Goal: Navigation & Orientation: Go to known website

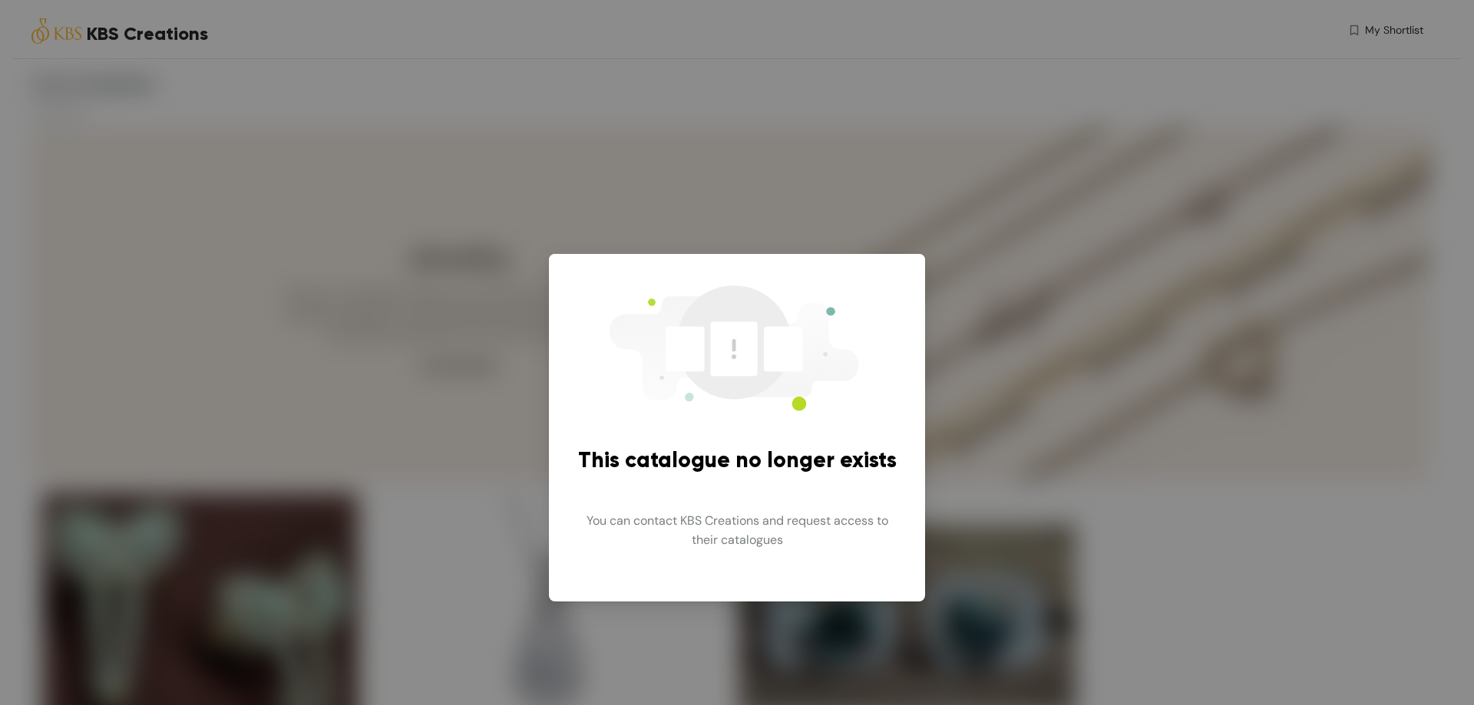
click at [374, 219] on div "This catalogue no longer exists You can contact KBS Creations and request acces…" at bounding box center [737, 352] width 1474 height 705
click at [705, 533] on span "You can contact KBS Creations and request access to their catalogues" at bounding box center [736, 530] width 339 height 63
click at [434, 466] on div "This catalogue no longer exists You can contact KBS Creations and request acces…" at bounding box center [737, 352] width 1474 height 705
click at [719, 604] on div "This catalogue no longer exists You can contact KBS Creations and request acces…" at bounding box center [737, 352] width 1474 height 705
click at [758, 542] on span "You can contact KBS Creations and request access to their catalogues" at bounding box center [736, 530] width 339 height 63
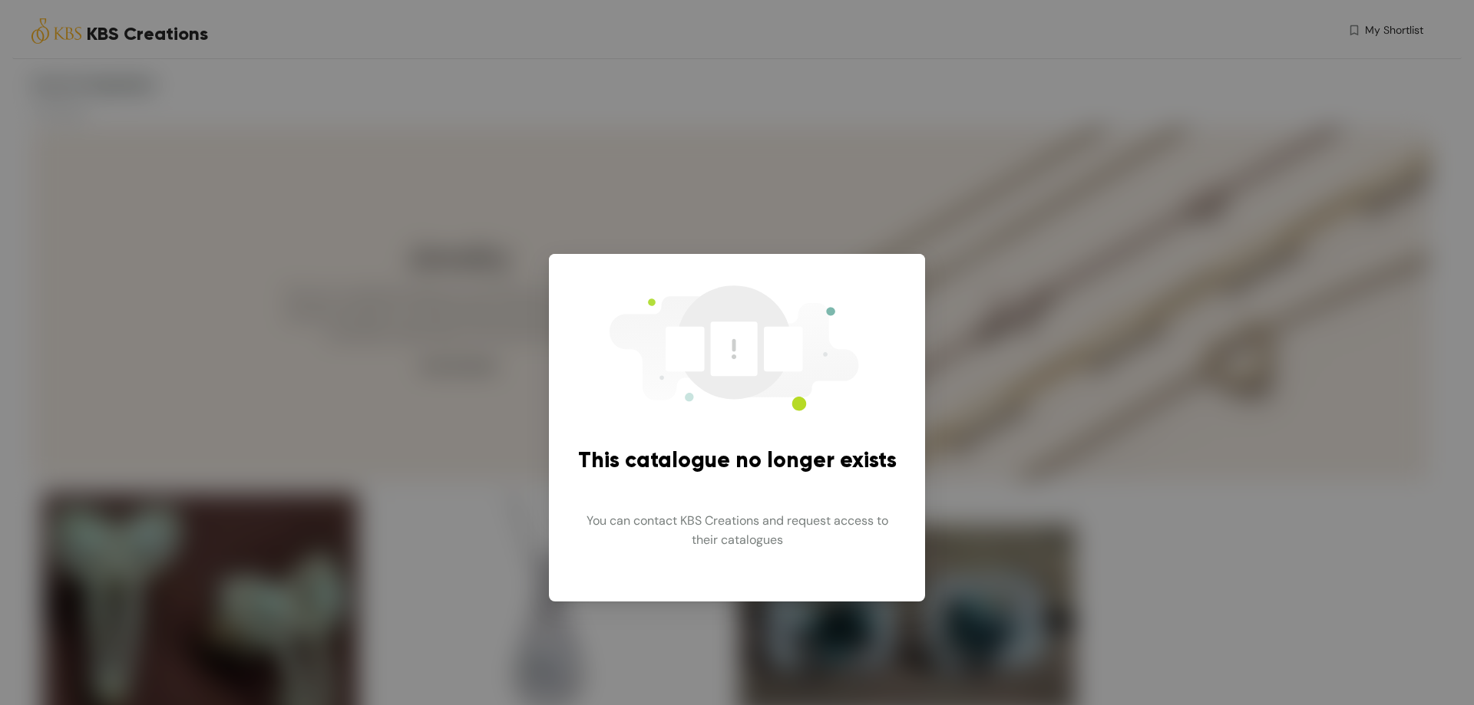
click at [730, 467] on span "This catalogue no longer exists" at bounding box center [737, 461] width 319 height 34
drag, startPoint x: 709, startPoint y: 392, endPoint x: 715, endPoint y: 379, distance: 14.1
click at [709, 391] on img at bounding box center [729, 347] width 276 height 142
drag, startPoint x: 1362, startPoint y: 186, endPoint x: 1283, endPoint y: 173, distance: 79.4
click at [1363, 187] on div "This catalogue no longer exists You can contact KBS Creations and request acces…" at bounding box center [737, 352] width 1474 height 705
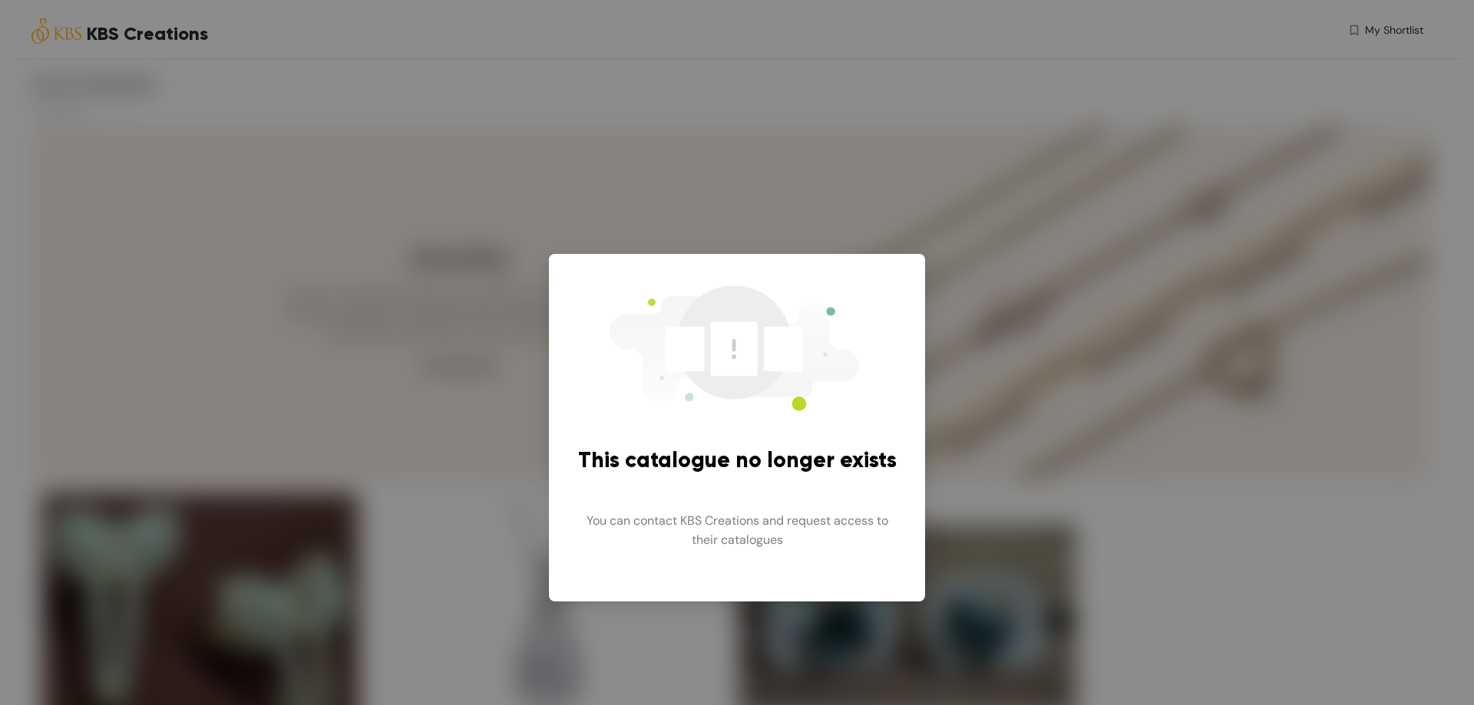
click at [837, 163] on div "This catalogue no longer exists You can contact KBS Creations and request acces…" at bounding box center [737, 352] width 1474 height 705
click at [866, 161] on div "This catalogue no longer exists You can contact KBS Creations and request acces…" at bounding box center [737, 352] width 1474 height 705
click at [417, 256] on div "This catalogue no longer exists You can contact KBS Creations and request acces…" at bounding box center [737, 352] width 1474 height 705
